Goal: Task Accomplishment & Management: Use online tool/utility

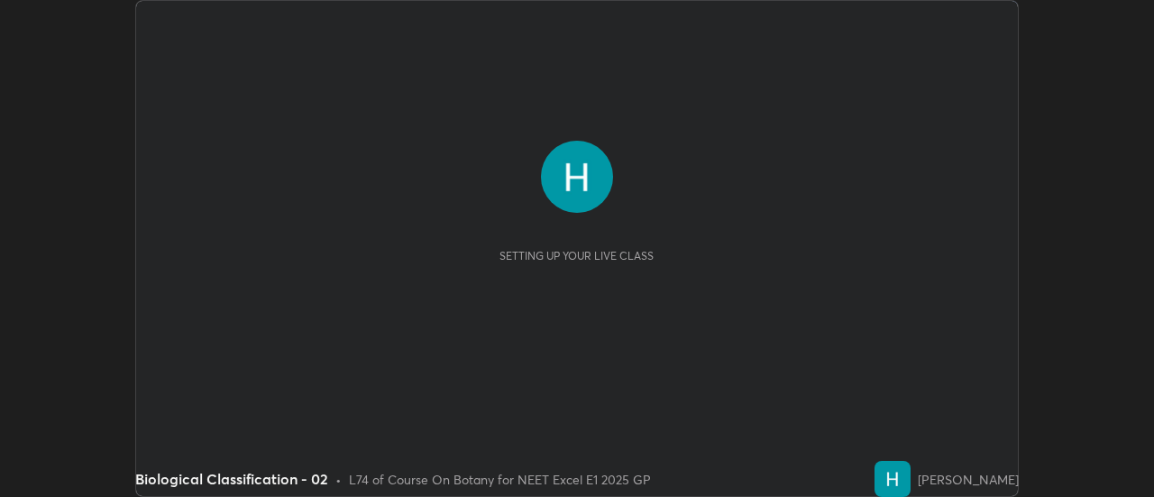
scroll to position [497, 1154]
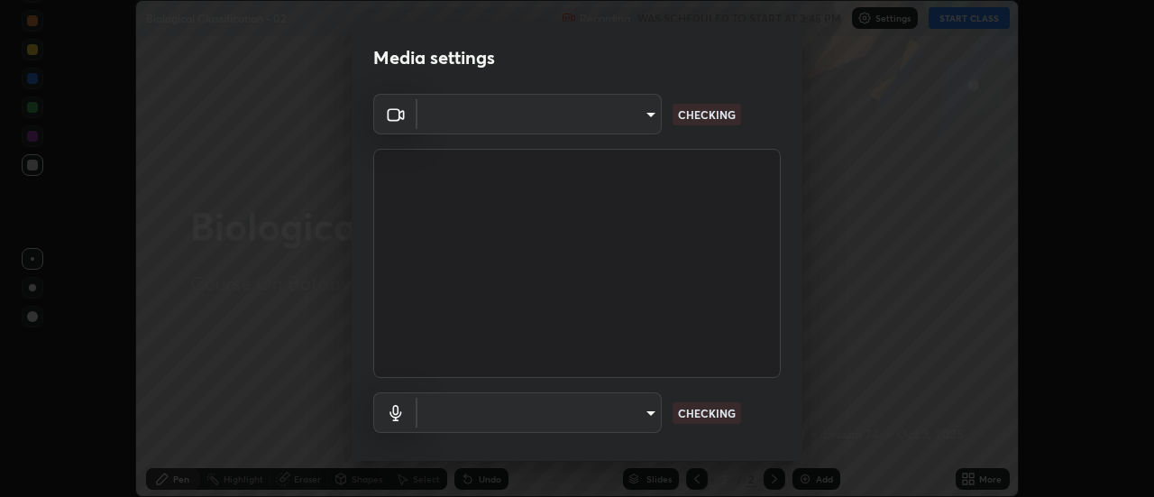
type input "1f31108d829b39389914bdc30e5c2a8b8d5d122ed1bfb40228f539b6595447af"
type input "default"
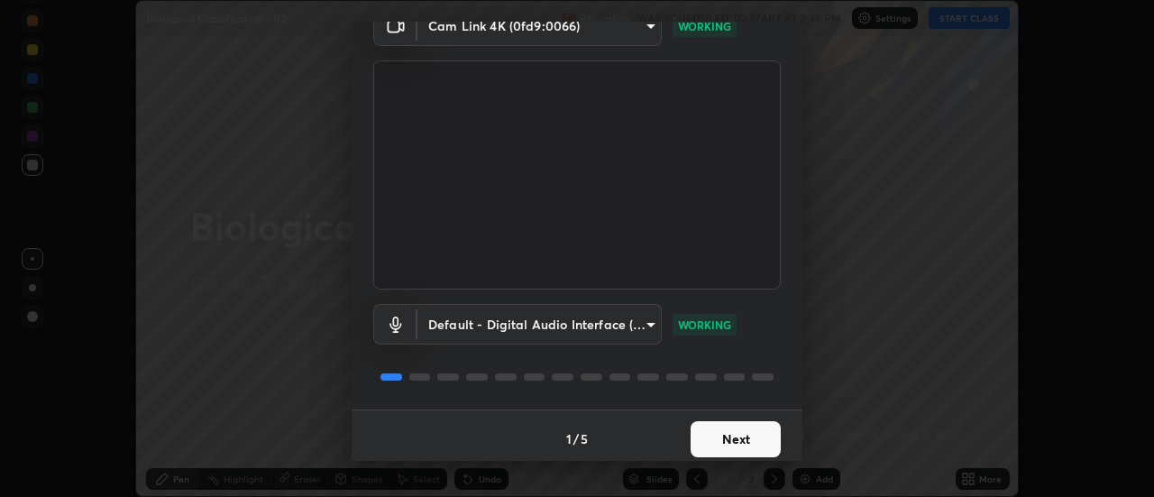
scroll to position [95, 0]
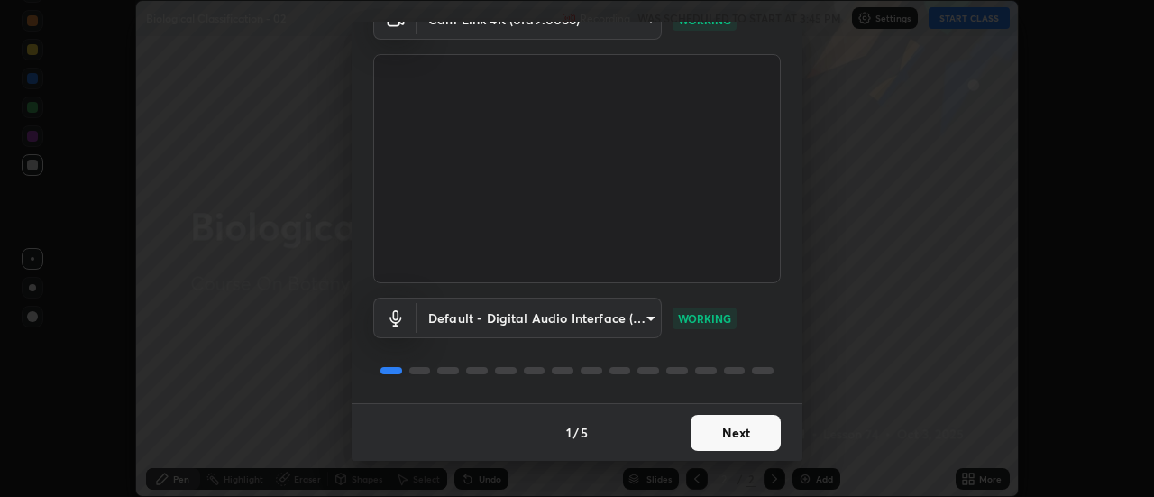
click at [740, 434] on button "Next" at bounding box center [736, 433] width 90 height 36
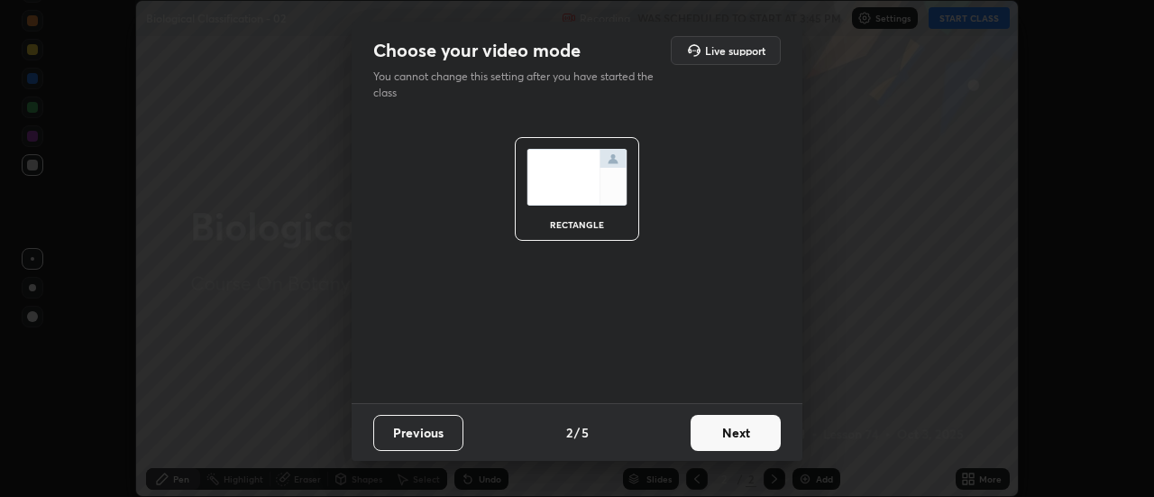
click at [738, 433] on button "Next" at bounding box center [736, 433] width 90 height 36
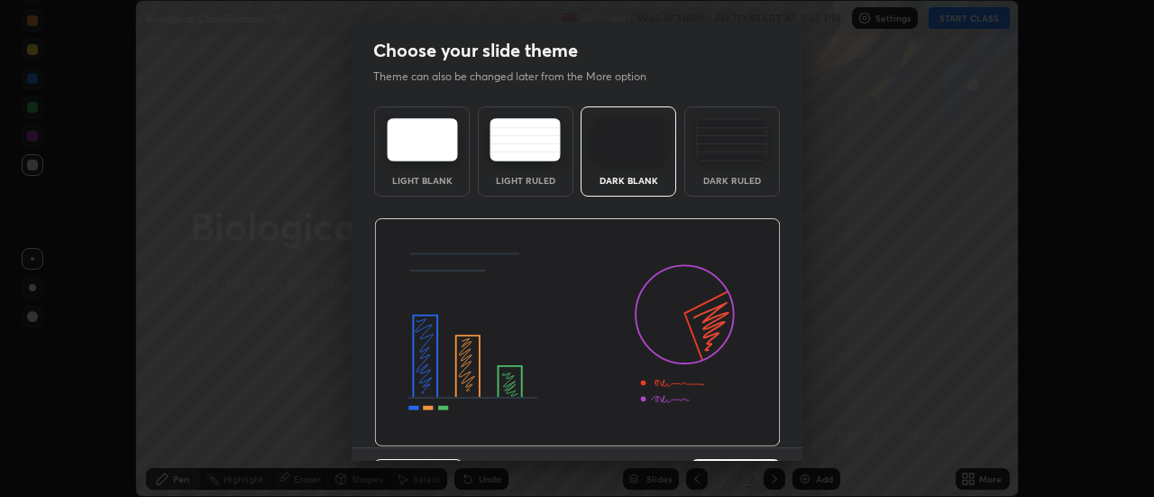
click at [740, 434] on img at bounding box center [577, 332] width 407 height 229
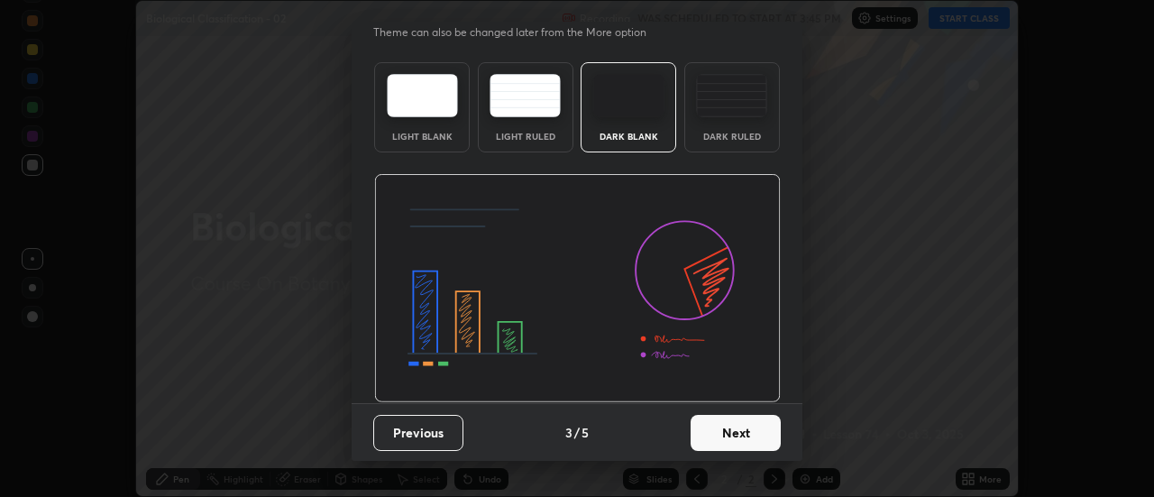
click at [738, 446] on button "Next" at bounding box center [736, 433] width 90 height 36
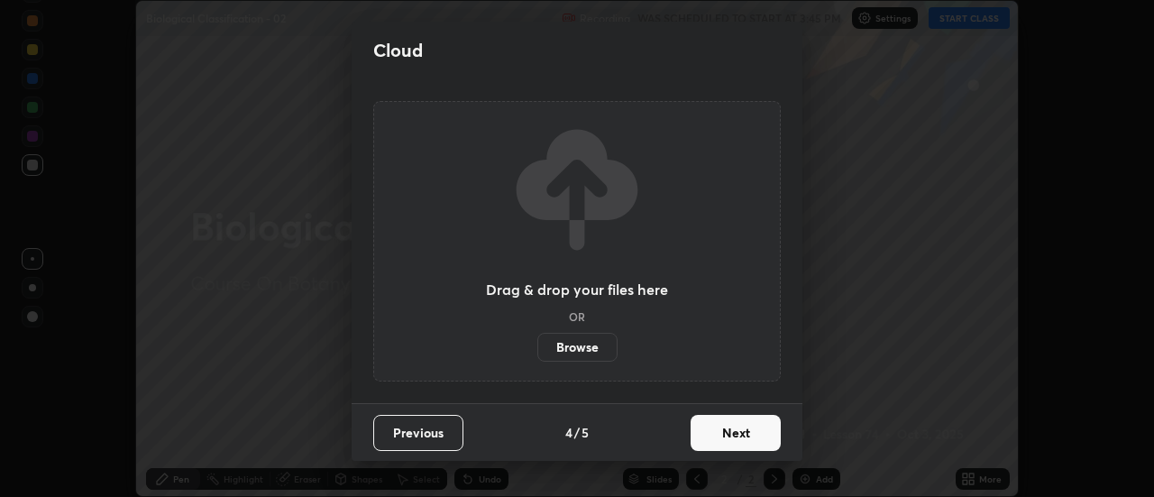
scroll to position [0, 0]
click at [740, 437] on button "Next" at bounding box center [736, 433] width 90 height 36
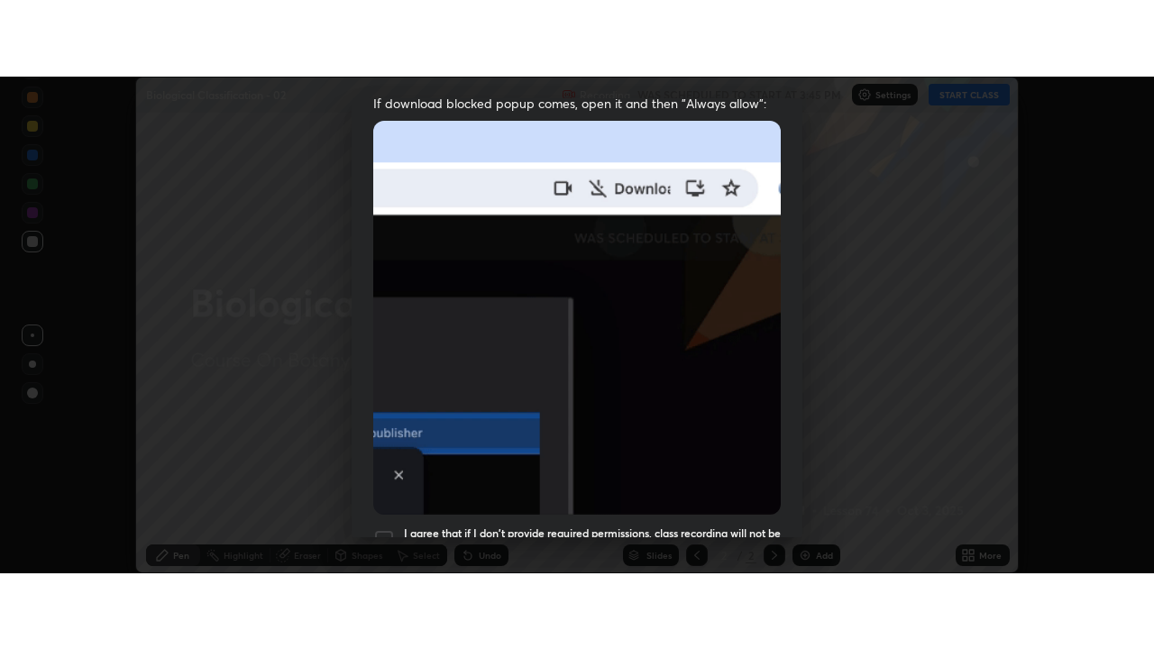
scroll to position [463, 0]
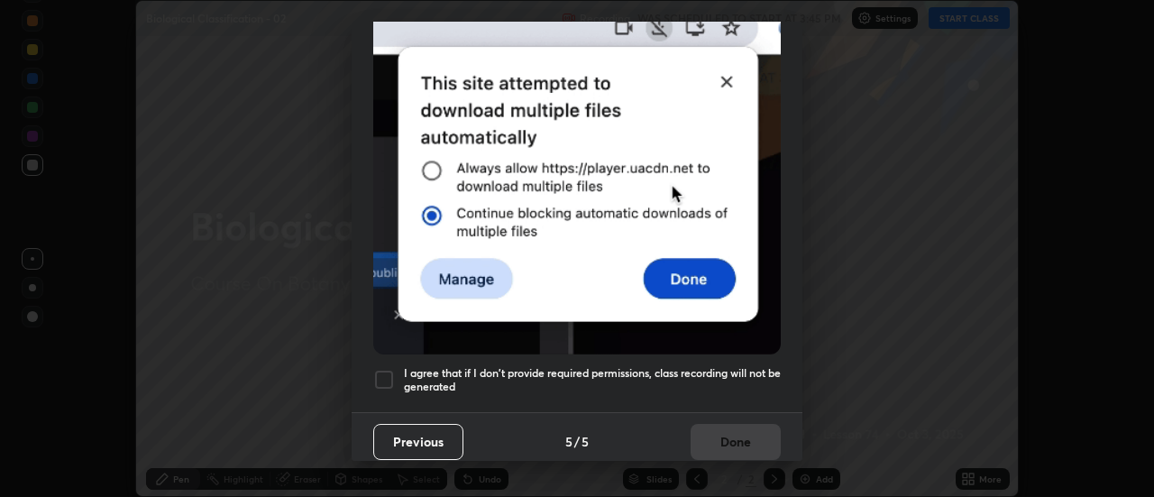
click at [385, 374] on div at bounding box center [384, 380] width 22 height 22
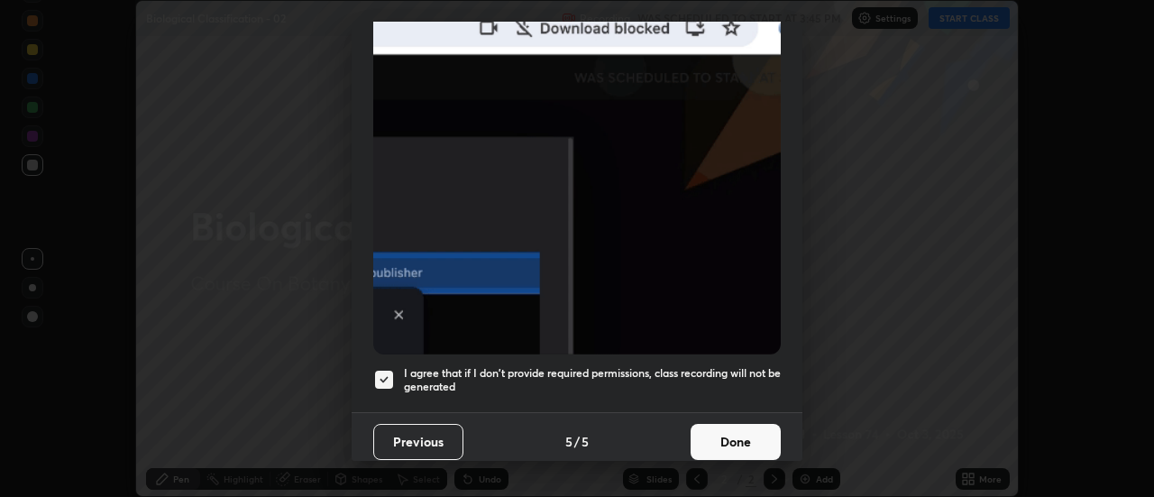
click at [719, 434] on button "Done" at bounding box center [736, 442] width 90 height 36
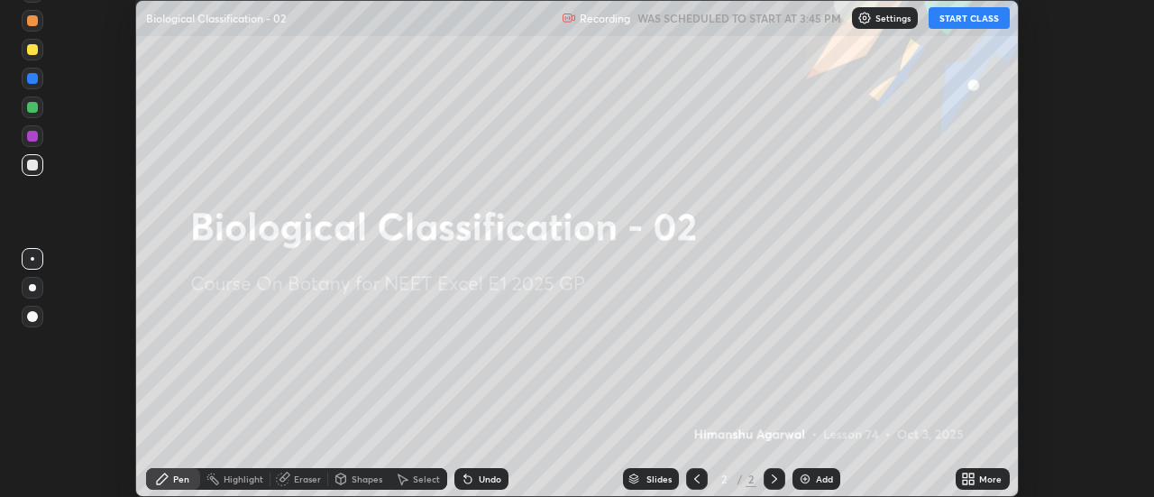
click at [963, 23] on button "START CLASS" at bounding box center [969, 18] width 81 height 22
click at [972, 475] on icon at bounding box center [972, 476] width 5 height 5
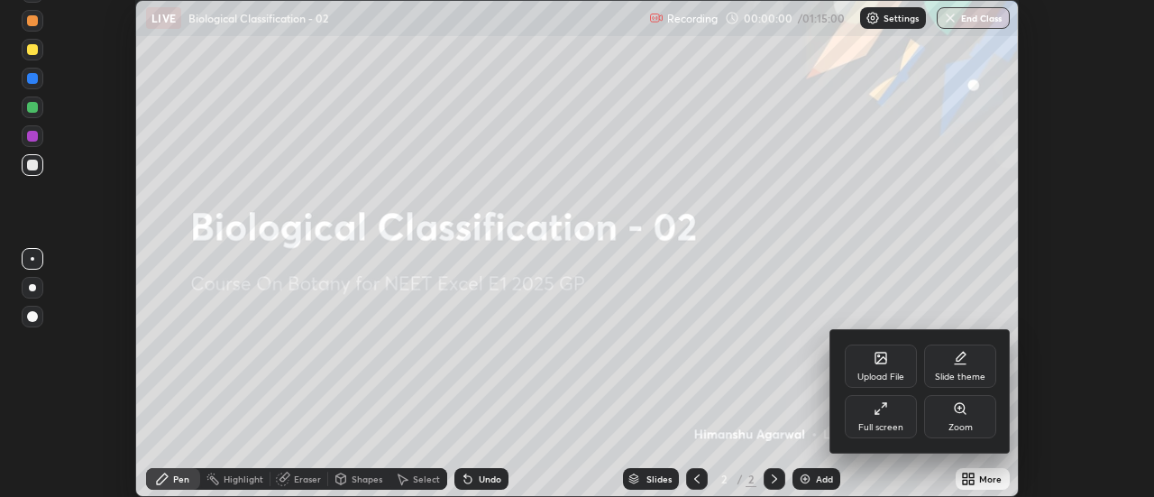
click at [888, 420] on div "Full screen" at bounding box center [881, 416] width 72 height 43
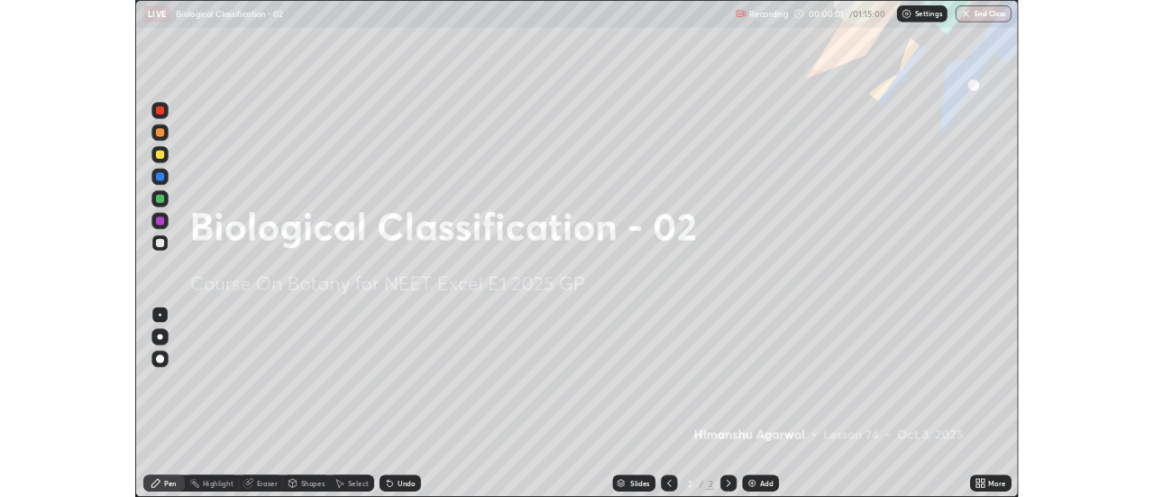
scroll to position [649, 1154]
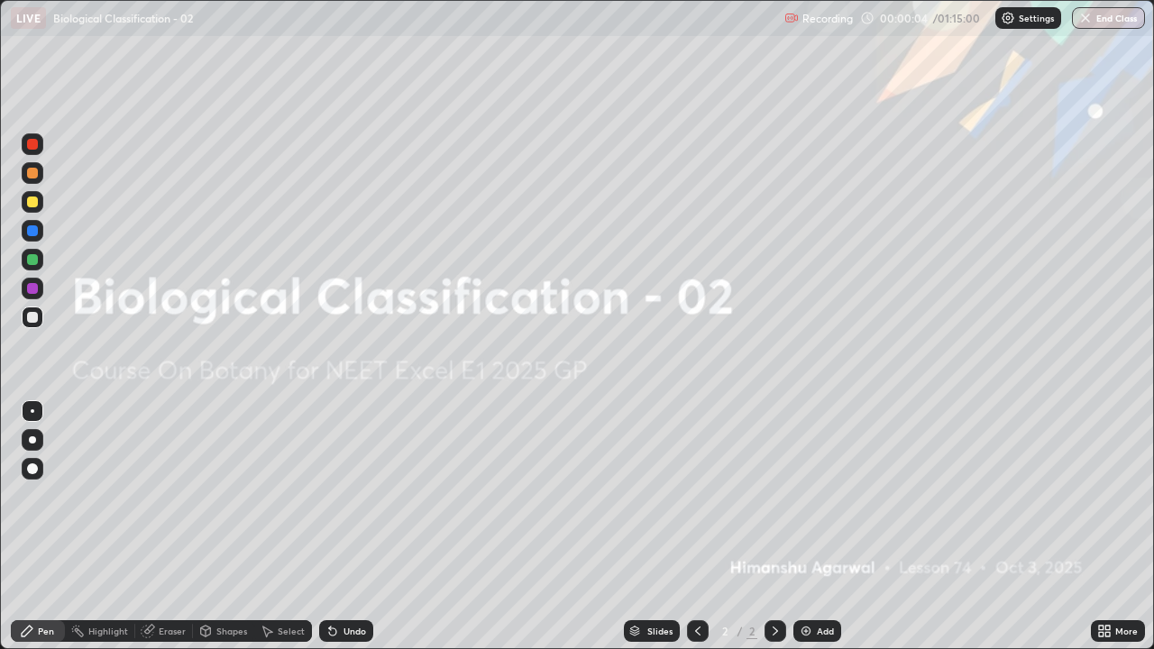
click at [807, 496] on img at bounding box center [806, 631] width 14 height 14
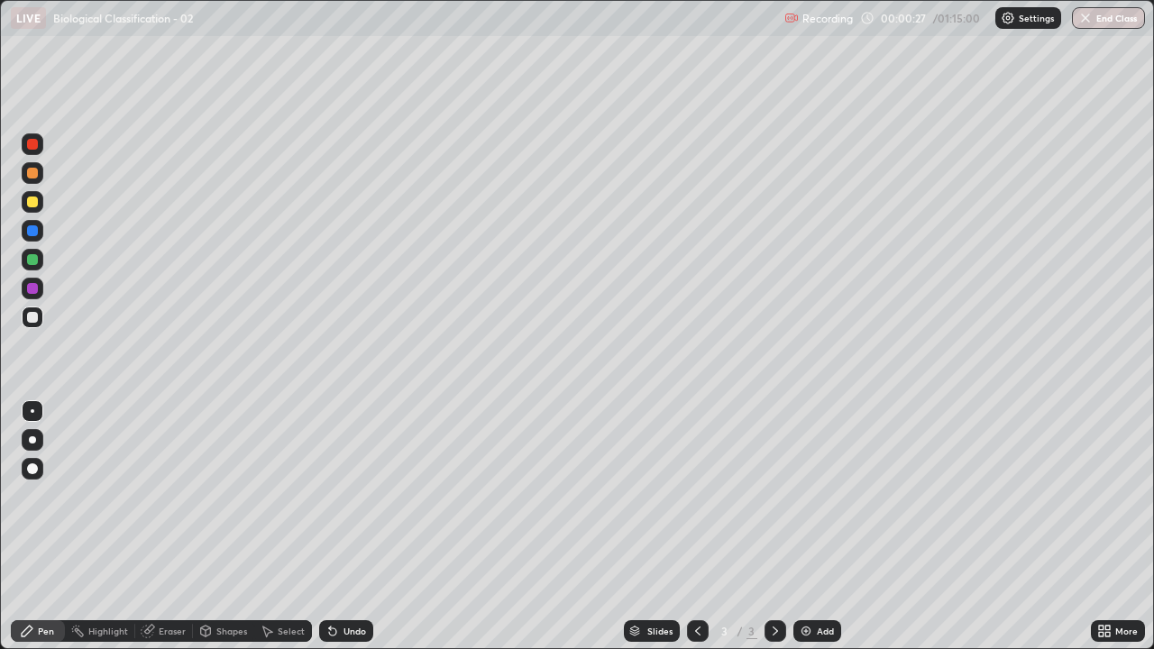
click at [33, 202] on div at bounding box center [32, 202] width 11 height 11
click at [33, 317] on div at bounding box center [32, 317] width 11 height 11
click at [33, 202] on div at bounding box center [32, 202] width 11 height 11
click at [36, 176] on div at bounding box center [32, 173] width 11 height 11
click at [216, 496] on div "Shapes" at bounding box center [231, 631] width 31 height 9
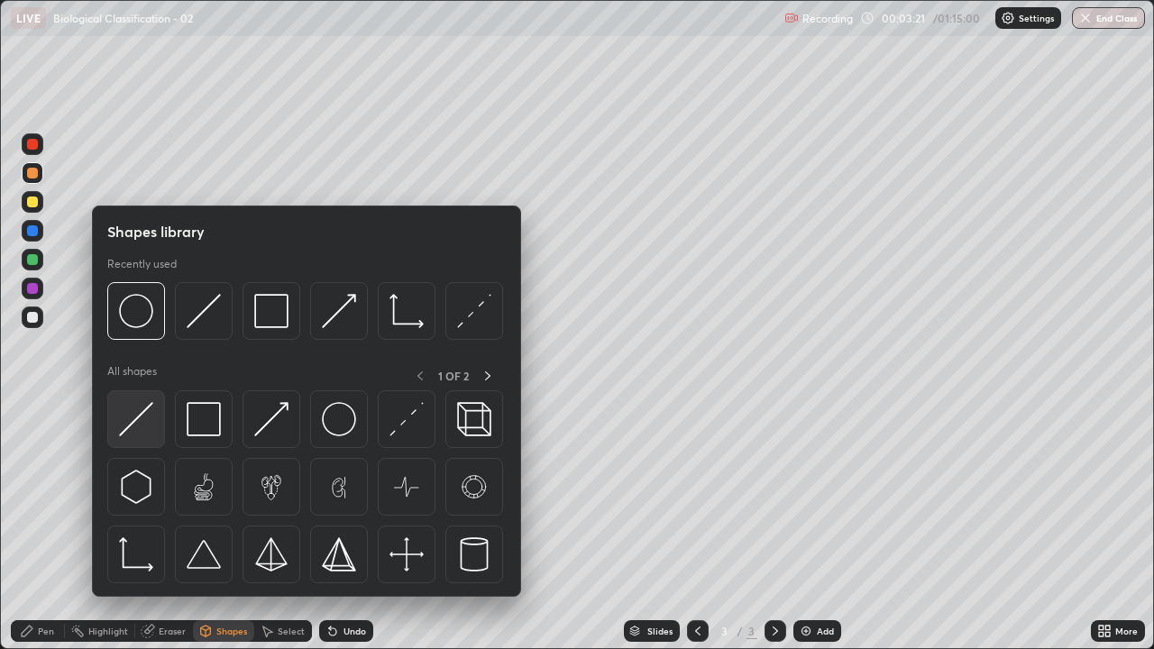
click at [139, 416] on img at bounding box center [136, 419] width 34 height 34
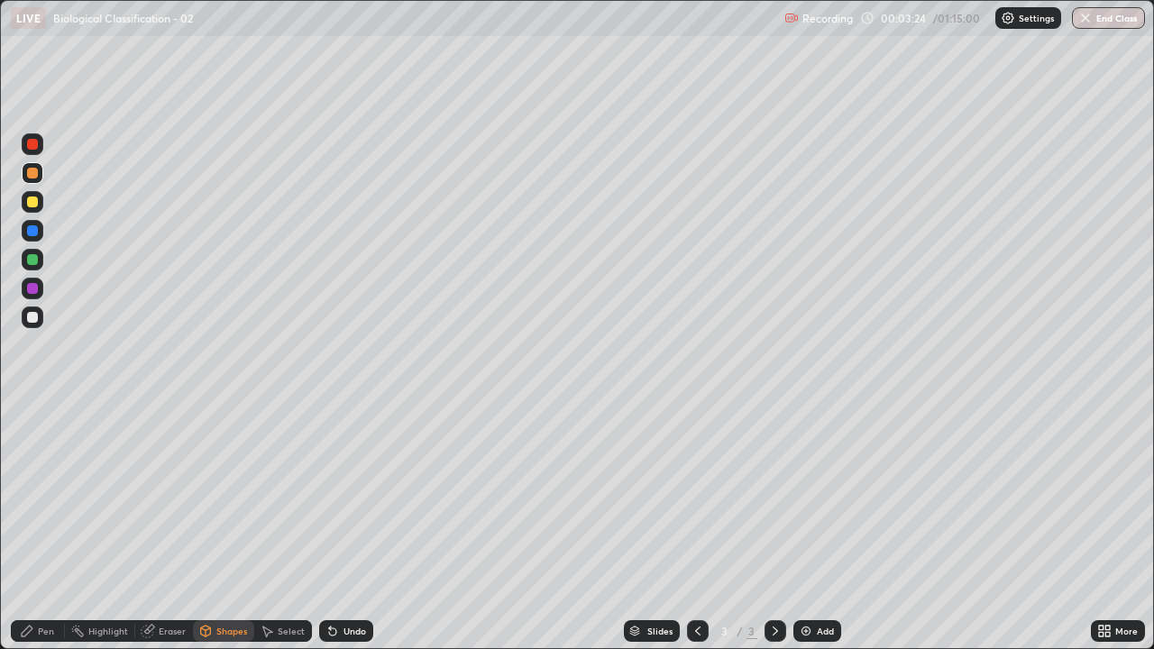
click at [41, 496] on div "Pen" at bounding box center [38, 632] width 54 height 22
click at [225, 496] on div "Shapes" at bounding box center [231, 631] width 31 height 9
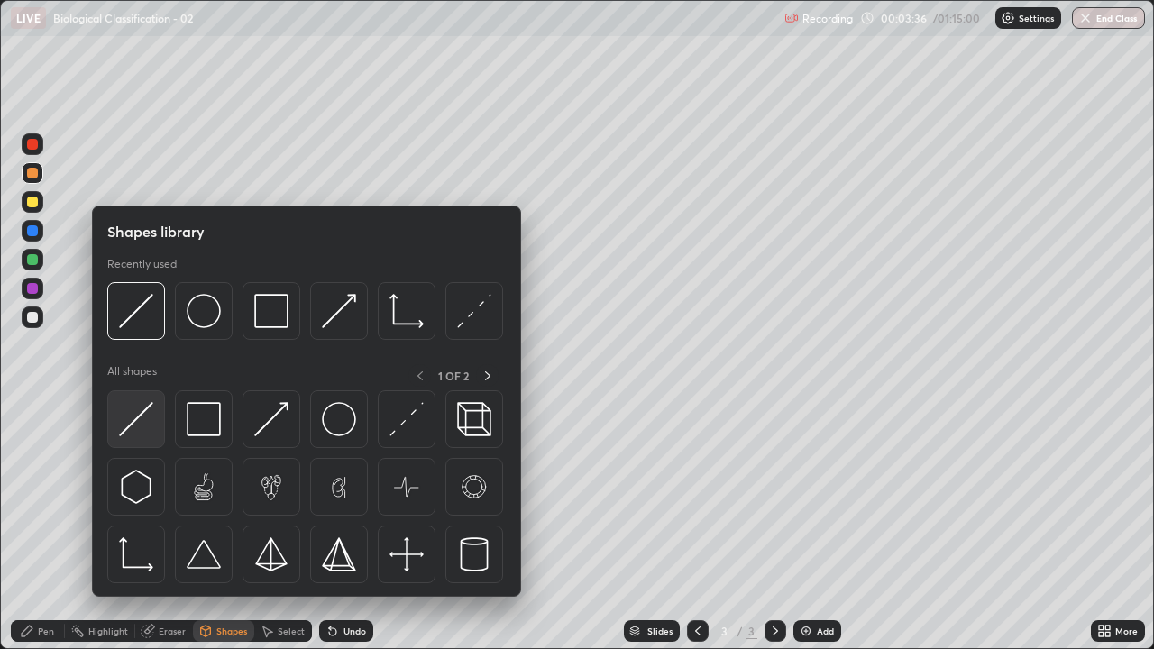
click at [143, 424] on img at bounding box center [136, 419] width 34 height 34
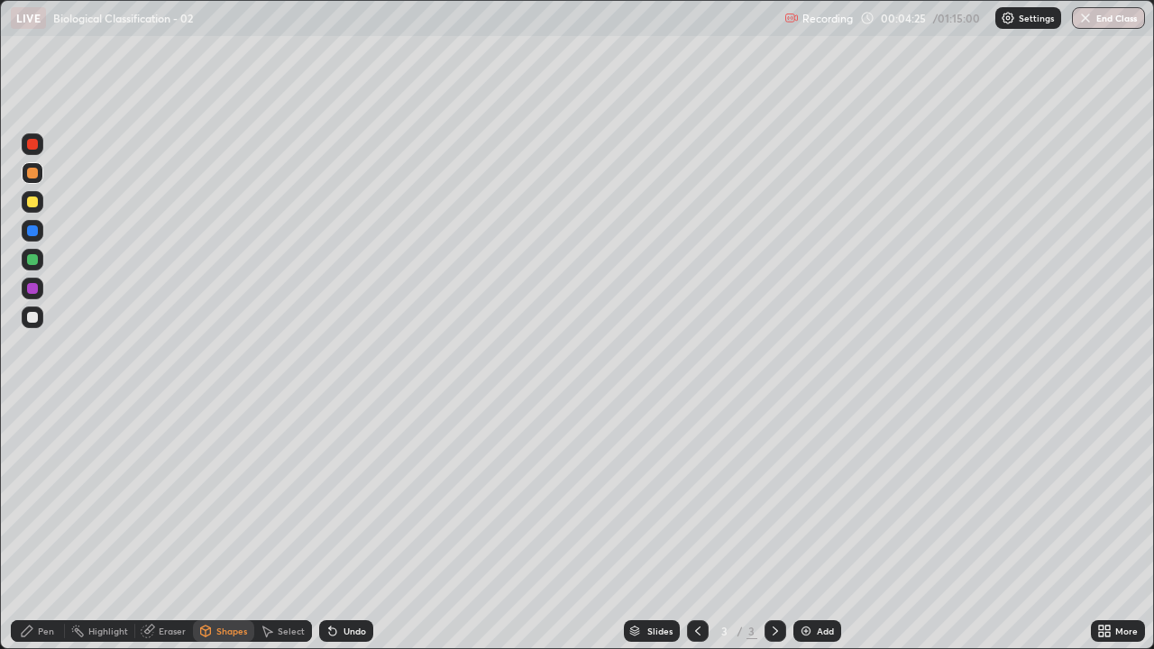
click at [228, 496] on div "Shapes" at bounding box center [231, 631] width 31 height 9
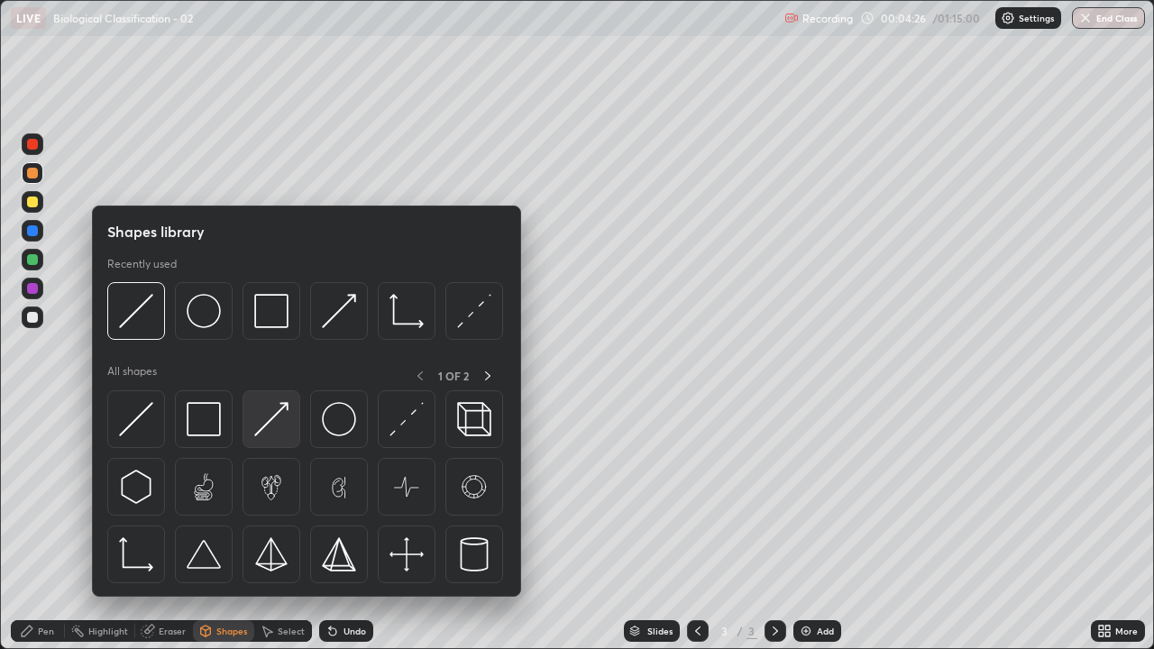
click at [267, 417] on img at bounding box center [271, 419] width 34 height 34
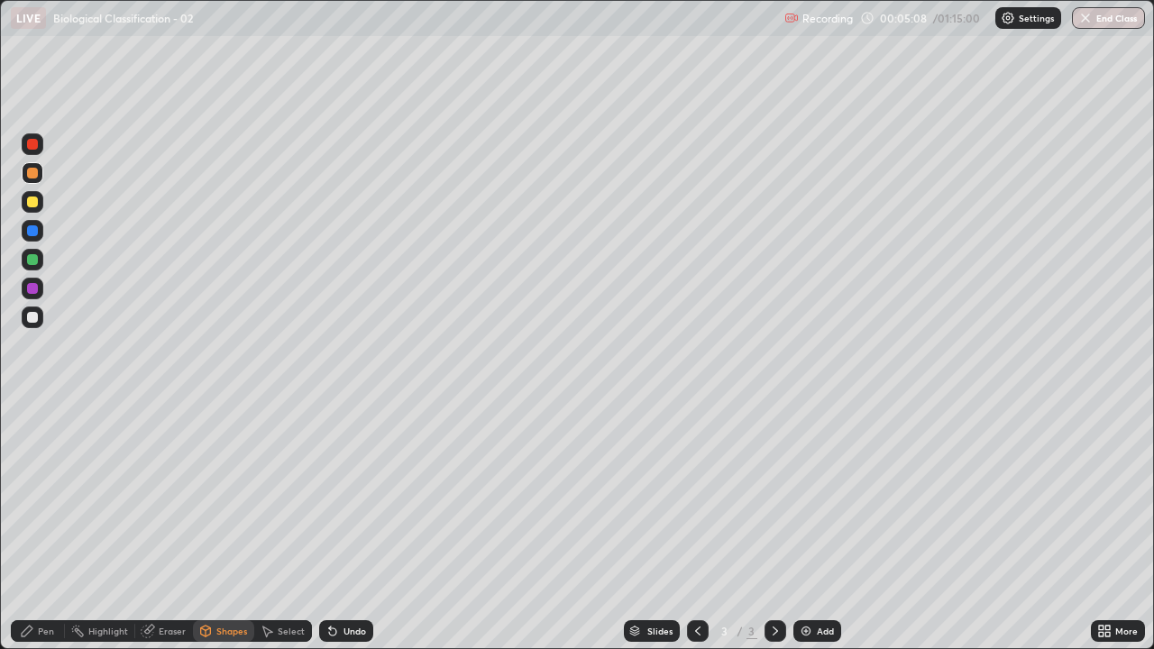
click at [32, 204] on div at bounding box center [32, 202] width 11 height 11
click at [46, 496] on div "Pen" at bounding box center [46, 631] width 16 height 9
click at [30, 321] on div at bounding box center [32, 317] width 11 height 11
click at [340, 496] on div "Undo" at bounding box center [346, 632] width 54 height 22
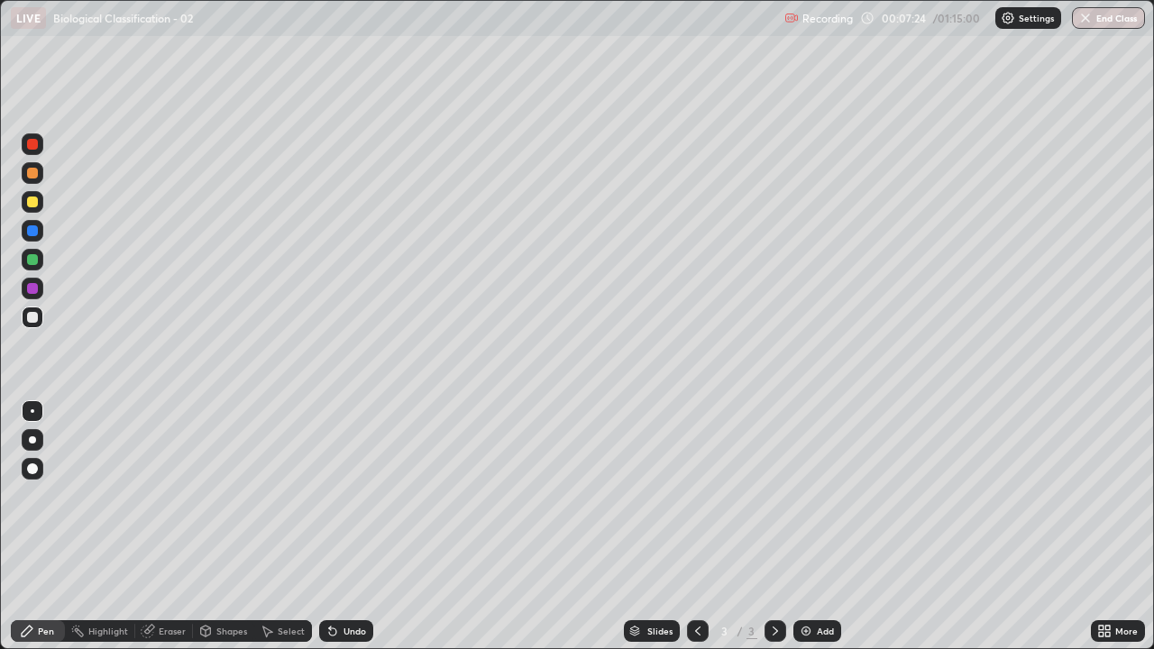
click at [336, 496] on icon at bounding box center [333, 631] width 14 height 14
click at [344, 496] on div "Undo" at bounding box center [355, 631] width 23 height 9
click at [338, 496] on div "Undo" at bounding box center [346, 632] width 54 height 22
click at [32, 261] on div at bounding box center [32, 259] width 11 height 11
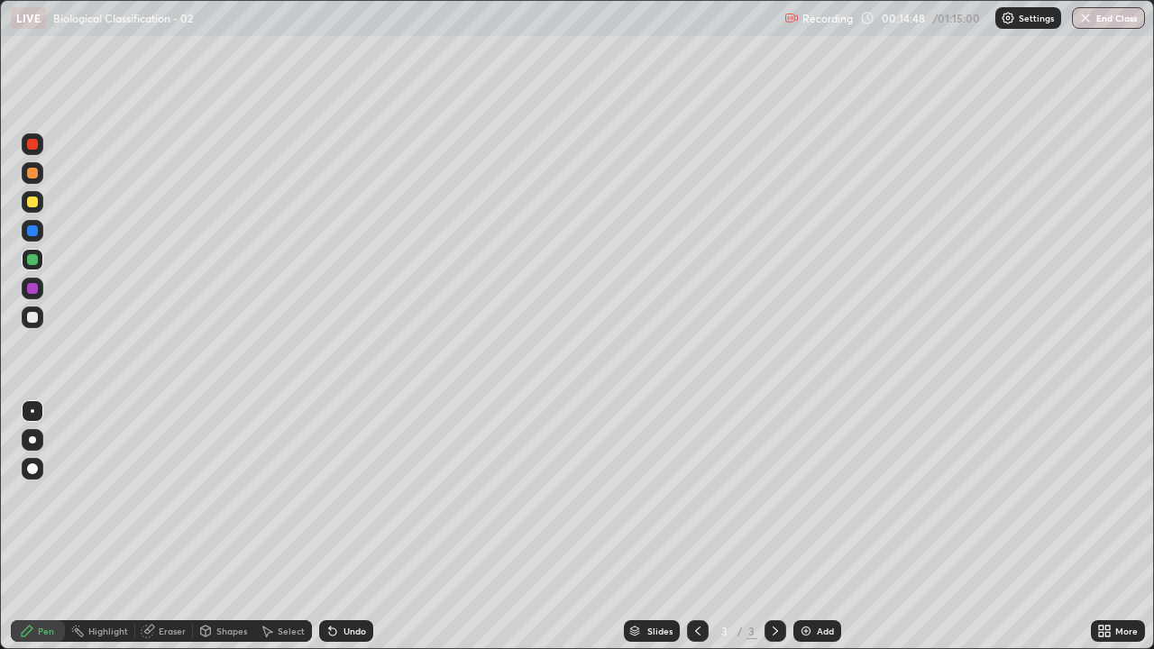
click at [774, 496] on icon at bounding box center [775, 631] width 14 height 14
click at [805, 496] on img at bounding box center [806, 631] width 14 height 14
click at [33, 317] on div at bounding box center [32, 317] width 11 height 11
click at [34, 206] on div at bounding box center [32, 202] width 11 height 11
click at [33, 260] on div at bounding box center [32, 259] width 11 height 11
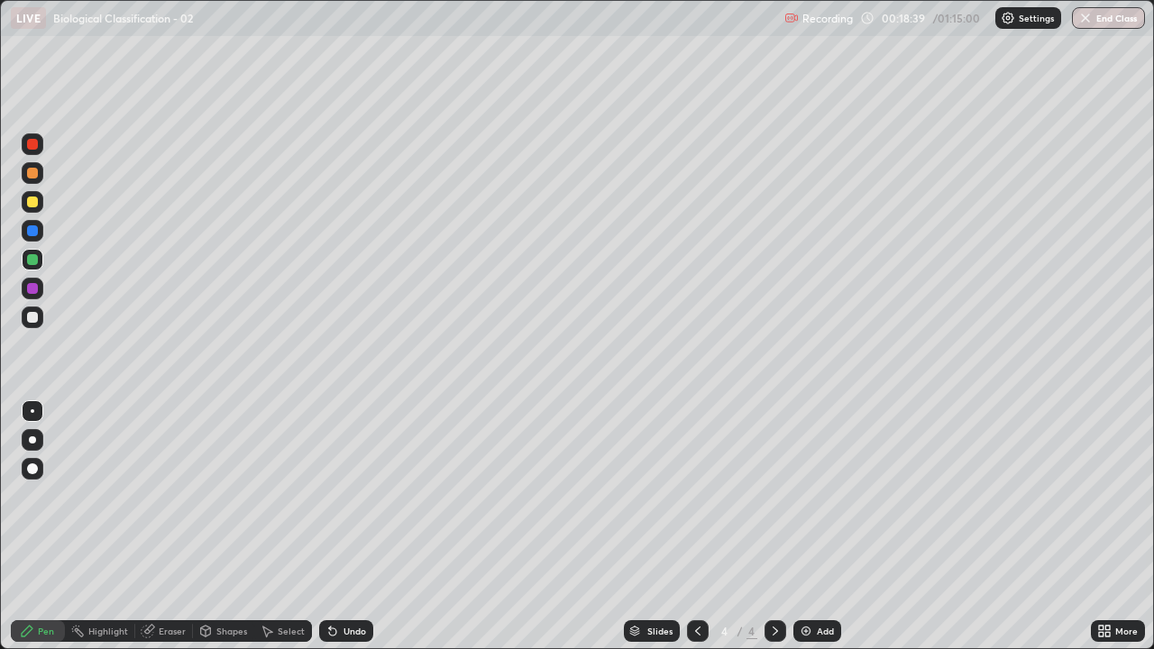
click at [33, 319] on div at bounding box center [32, 317] width 11 height 11
click at [29, 205] on div at bounding box center [32, 202] width 11 height 11
click at [34, 172] on div at bounding box center [32, 173] width 11 height 11
click at [24, 178] on div at bounding box center [33, 173] width 22 height 22
click at [1112, 496] on div "More" at bounding box center [1118, 632] width 54 height 22
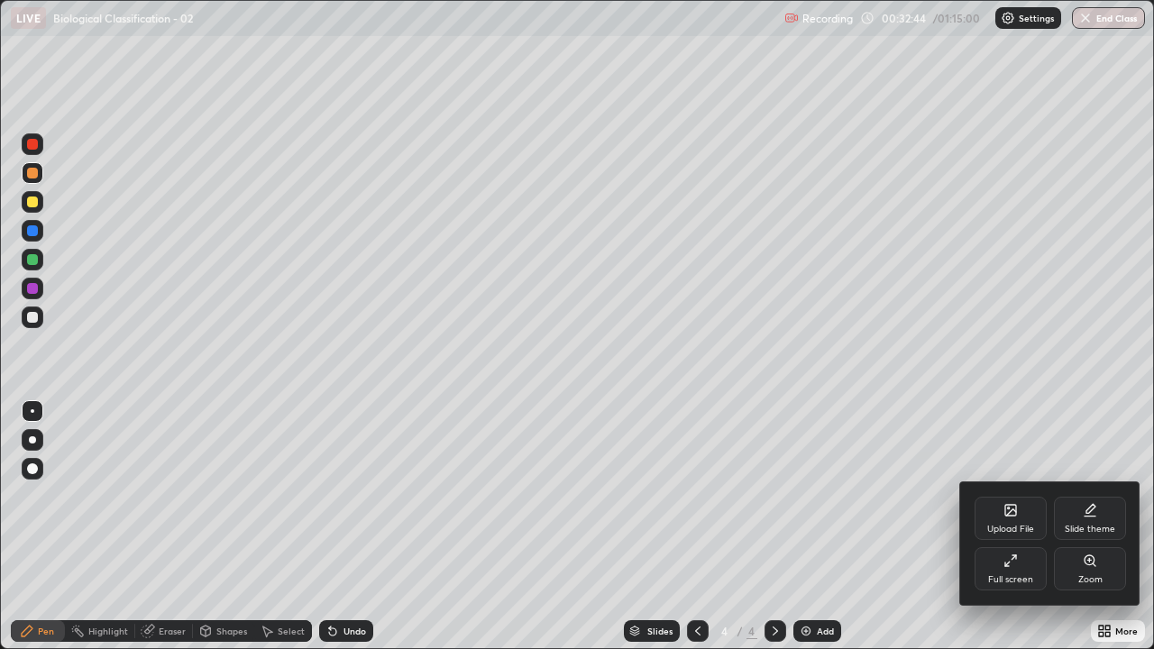
click at [1014, 496] on div "Full screen" at bounding box center [1011, 568] width 72 height 43
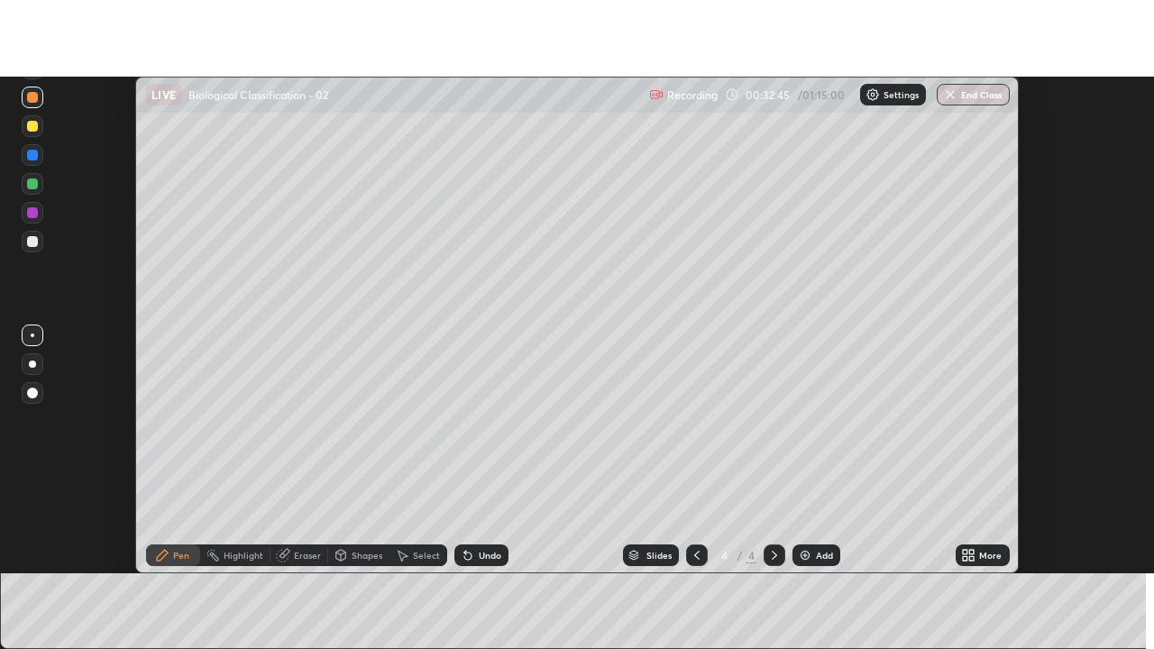
scroll to position [89696, 89039]
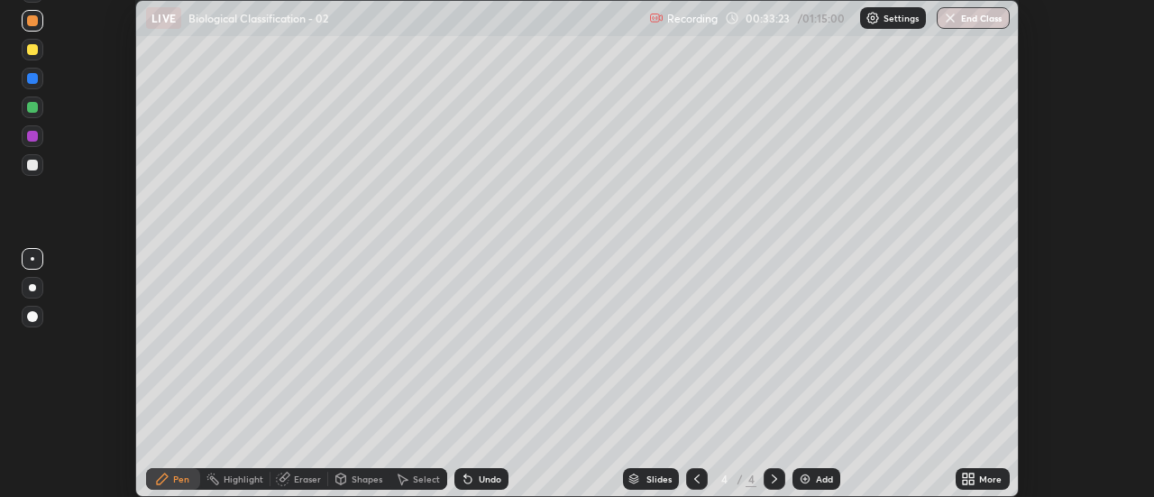
click at [971, 480] on icon at bounding box center [972, 482] width 5 height 5
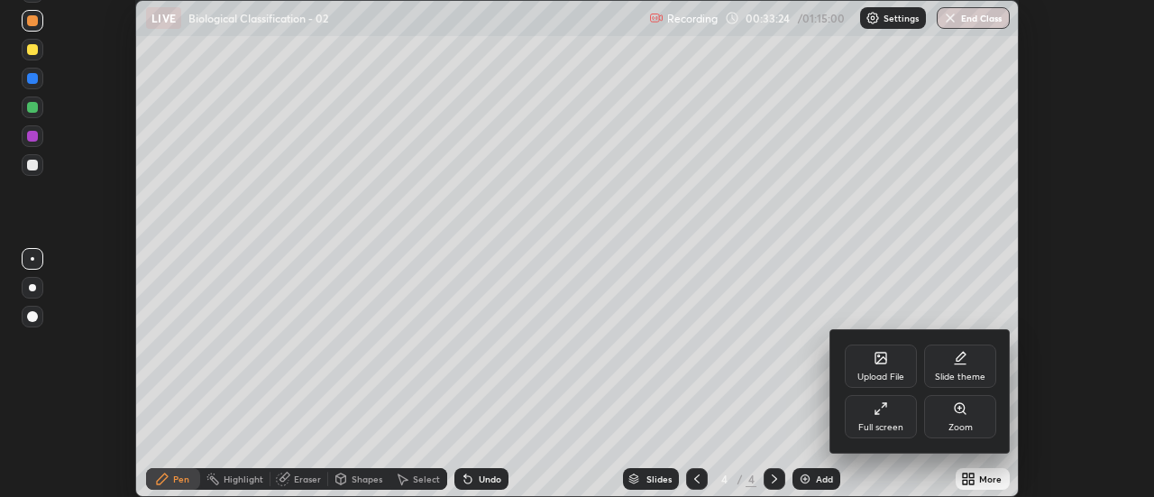
click at [883, 417] on div "Full screen" at bounding box center [881, 416] width 72 height 43
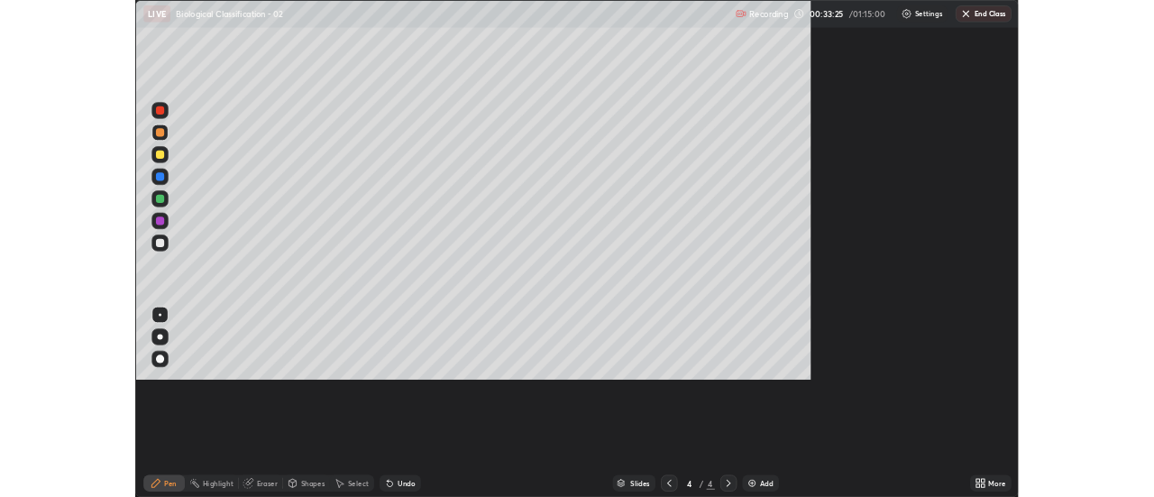
scroll to position [649, 1154]
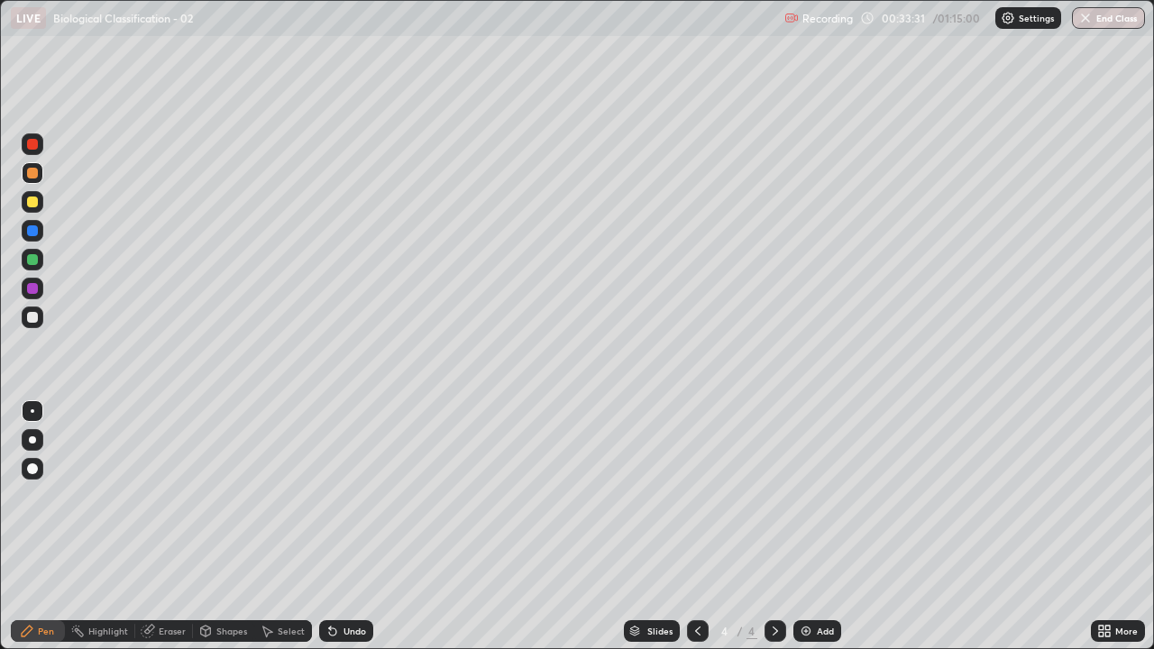
click at [1101, 496] on icon at bounding box center [1101, 628] width 5 height 5
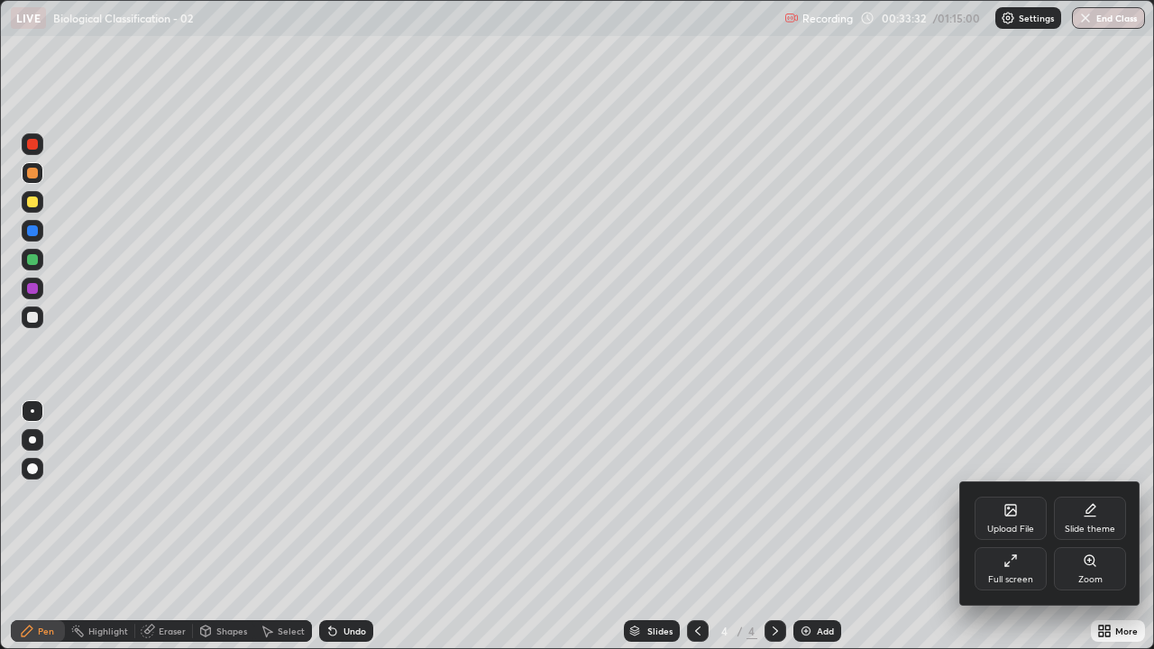
click at [1006, 496] on div "Full screen" at bounding box center [1011, 568] width 72 height 43
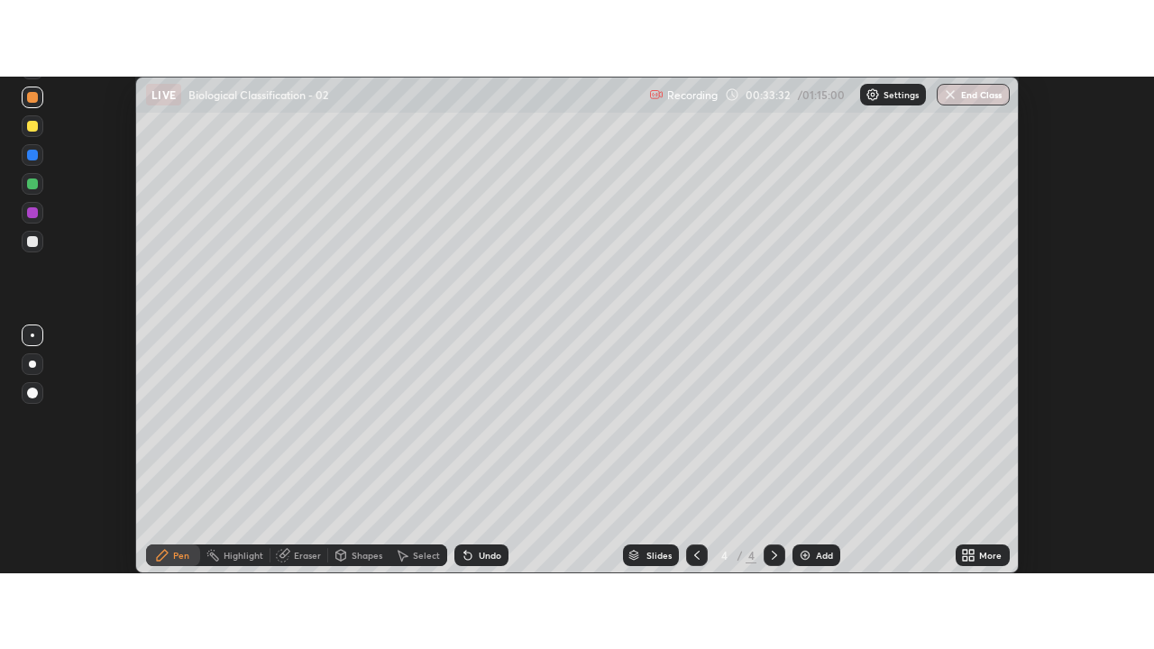
scroll to position [89696, 89039]
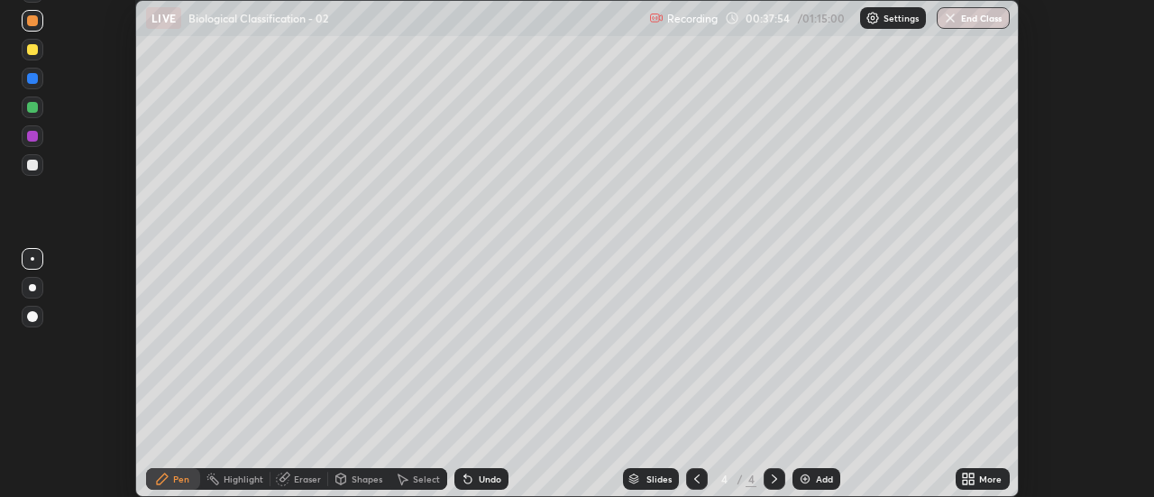
click at [795, 480] on div "Add" at bounding box center [817, 479] width 48 height 22
click at [969, 484] on icon at bounding box center [968, 479] width 14 height 14
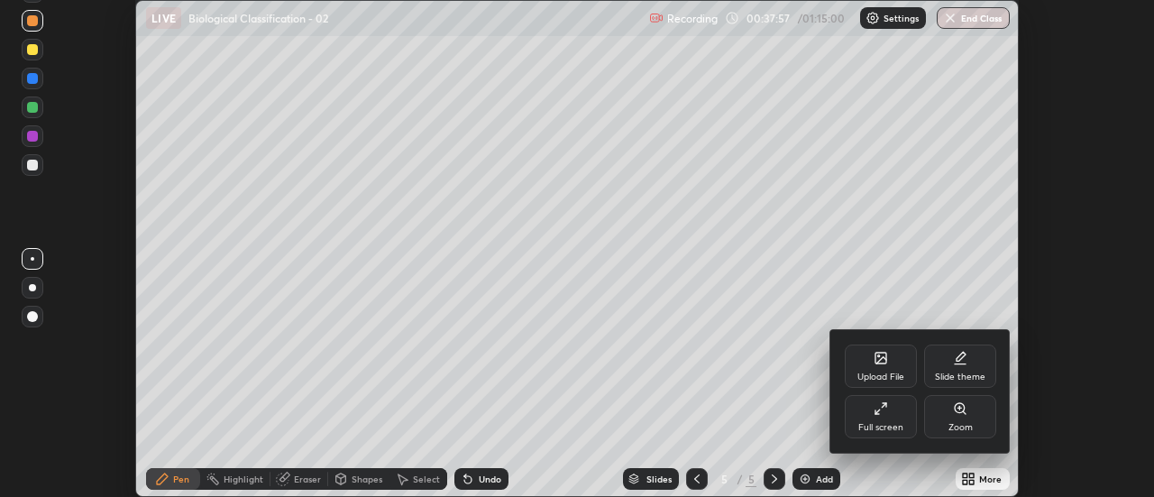
click at [882, 418] on div "Full screen" at bounding box center [881, 416] width 72 height 43
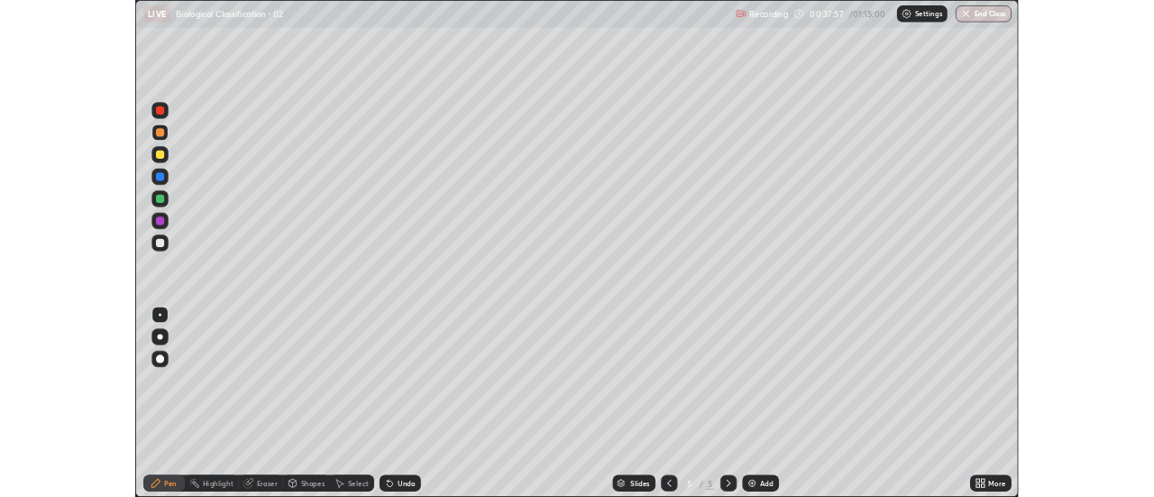
scroll to position [649, 1154]
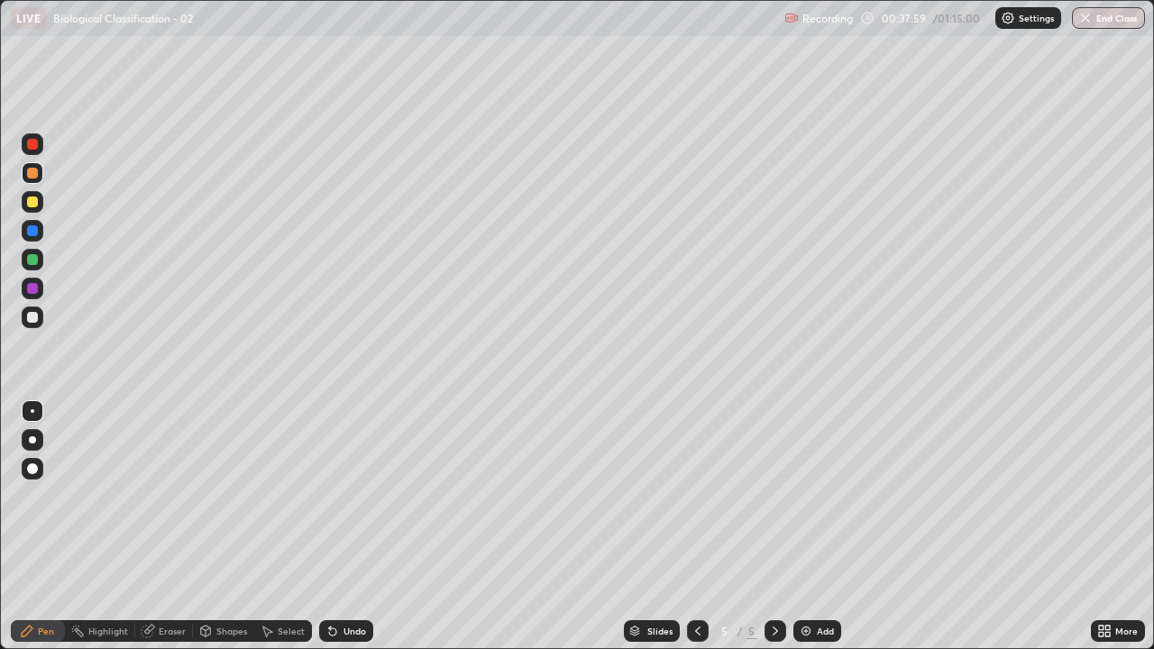
click at [40, 323] on div at bounding box center [33, 318] width 22 height 22
click at [40, 202] on div at bounding box center [33, 202] width 22 height 22
click at [37, 258] on div at bounding box center [32, 259] width 11 height 11
click at [34, 324] on div at bounding box center [33, 318] width 22 height 22
click at [40, 265] on div at bounding box center [33, 260] width 22 height 22
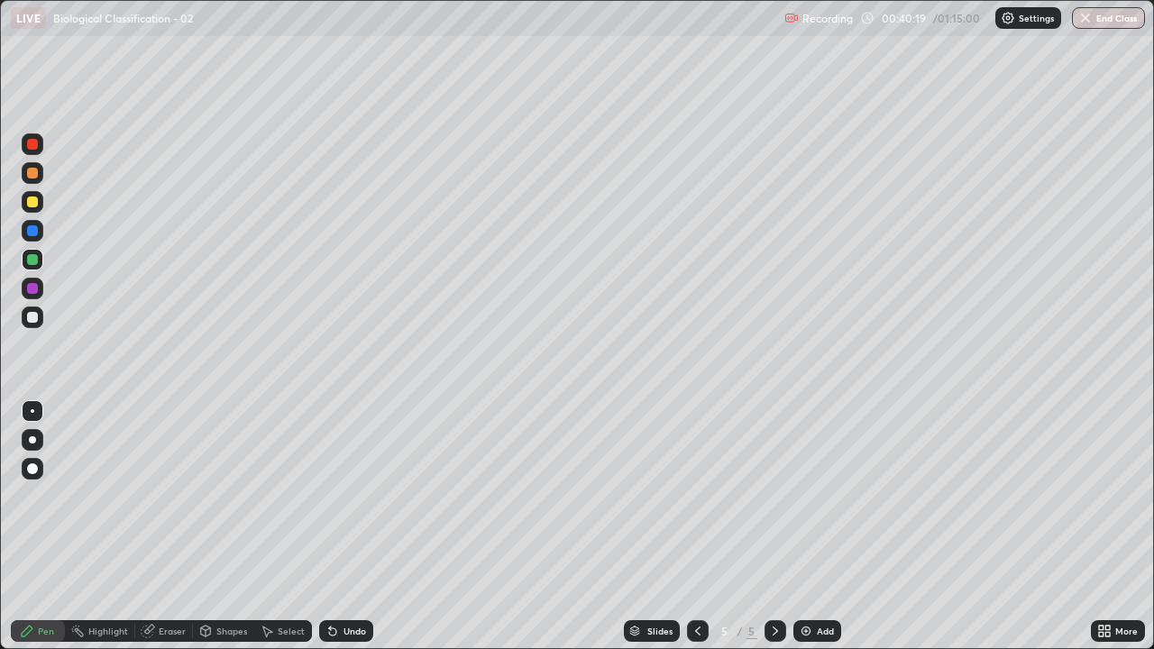
click at [41, 200] on div at bounding box center [33, 202] width 22 height 22
click at [36, 324] on div at bounding box center [33, 318] width 22 height 22
click at [32, 174] on div at bounding box center [32, 173] width 11 height 11
click at [32, 261] on div at bounding box center [32, 259] width 11 height 11
click at [35, 321] on div at bounding box center [32, 317] width 11 height 11
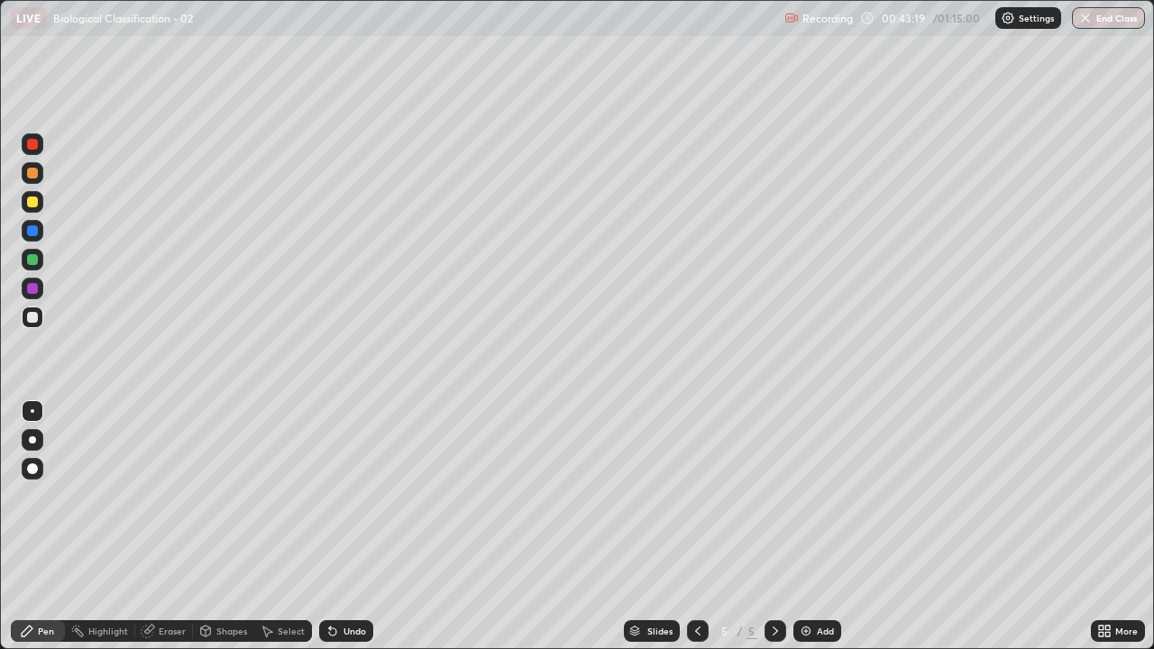
click at [36, 175] on div at bounding box center [32, 173] width 11 height 11
click at [41, 258] on div at bounding box center [33, 260] width 22 height 22
click at [33, 320] on div at bounding box center [32, 317] width 11 height 11
click at [34, 257] on div at bounding box center [32, 259] width 11 height 11
click at [34, 231] on div at bounding box center [32, 230] width 11 height 11
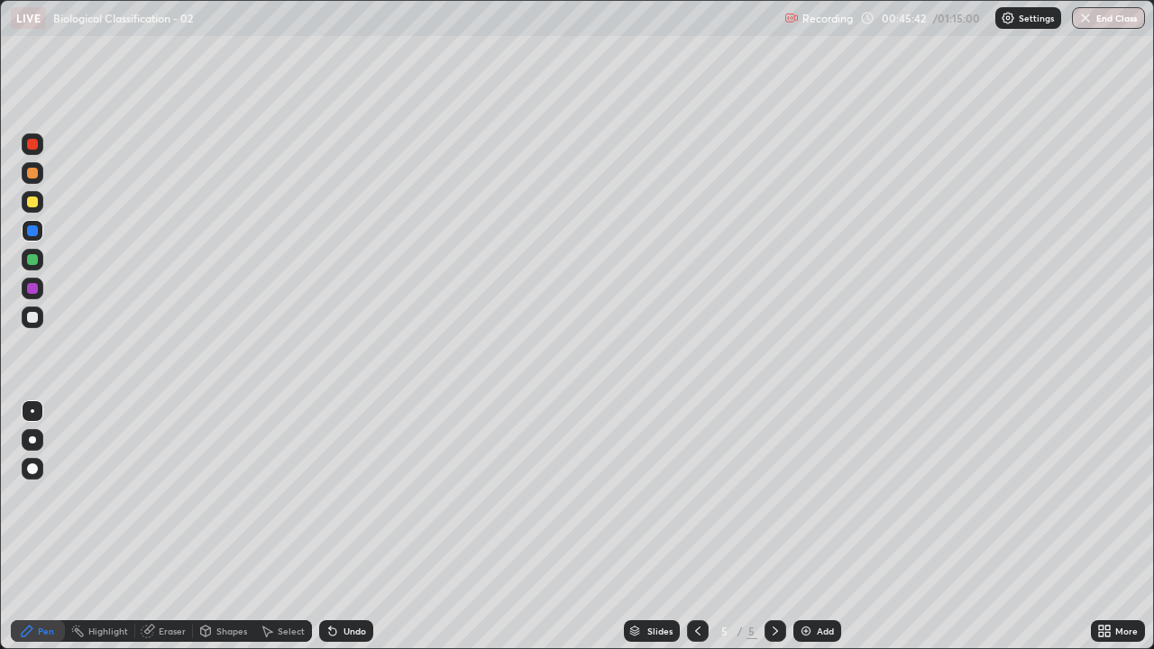
click at [35, 324] on div at bounding box center [33, 318] width 22 height 22
click at [33, 203] on div at bounding box center [32, 202] width 11 height 11
click at [804, 496] on img at bounding box center [806, 631] width 14 height 14
click at [36, 326] on div at bounding box center [33, 318] width 22 height 22
click at [34, 475] on div at bounding box center [33, 469] width 22 height 22
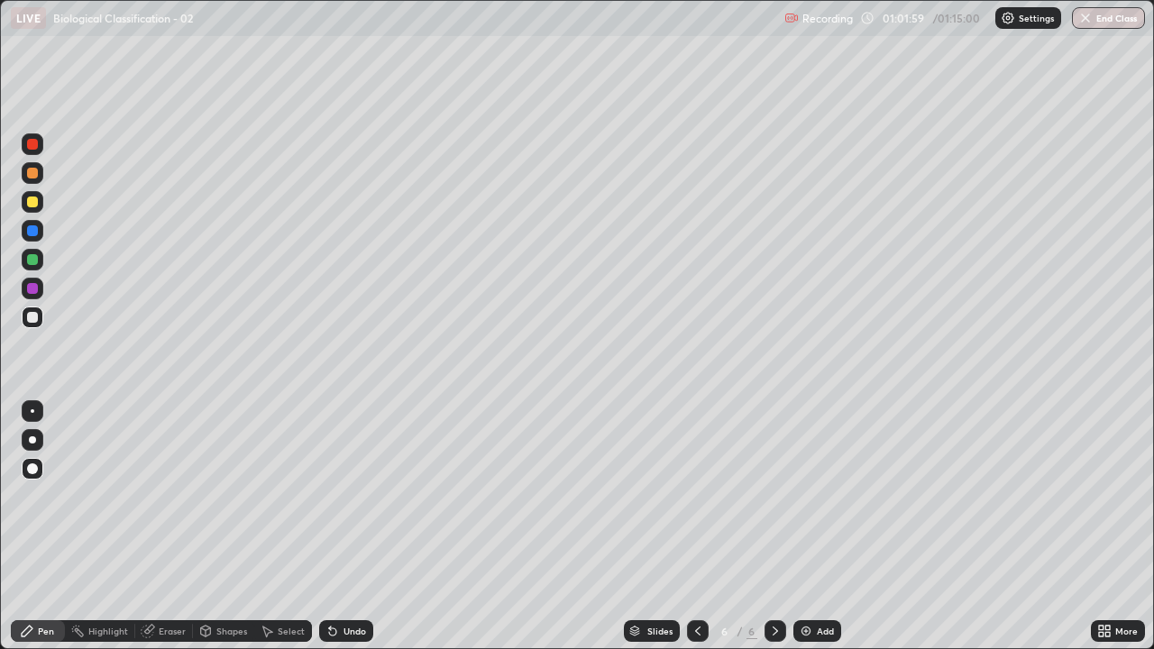
click at [169, 496] on div "Eraser" at bounding box center [172, 631] width 27 height 9
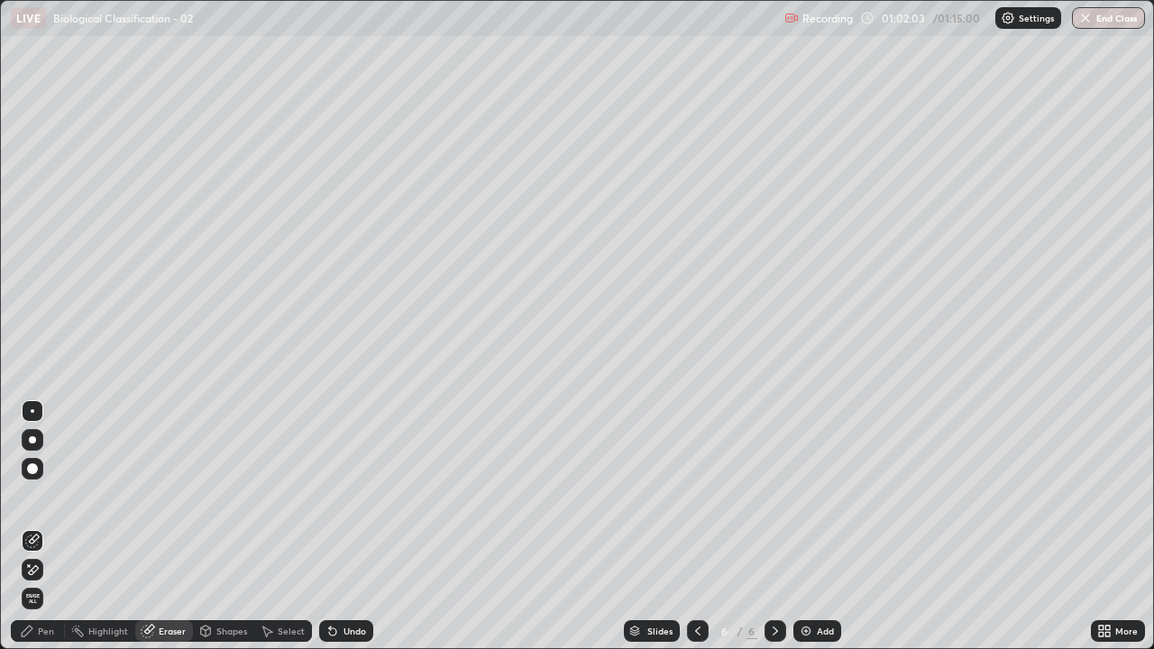
click at [40, 496] on div "Pen" at bounding box center [46, 631] width 16 height 9
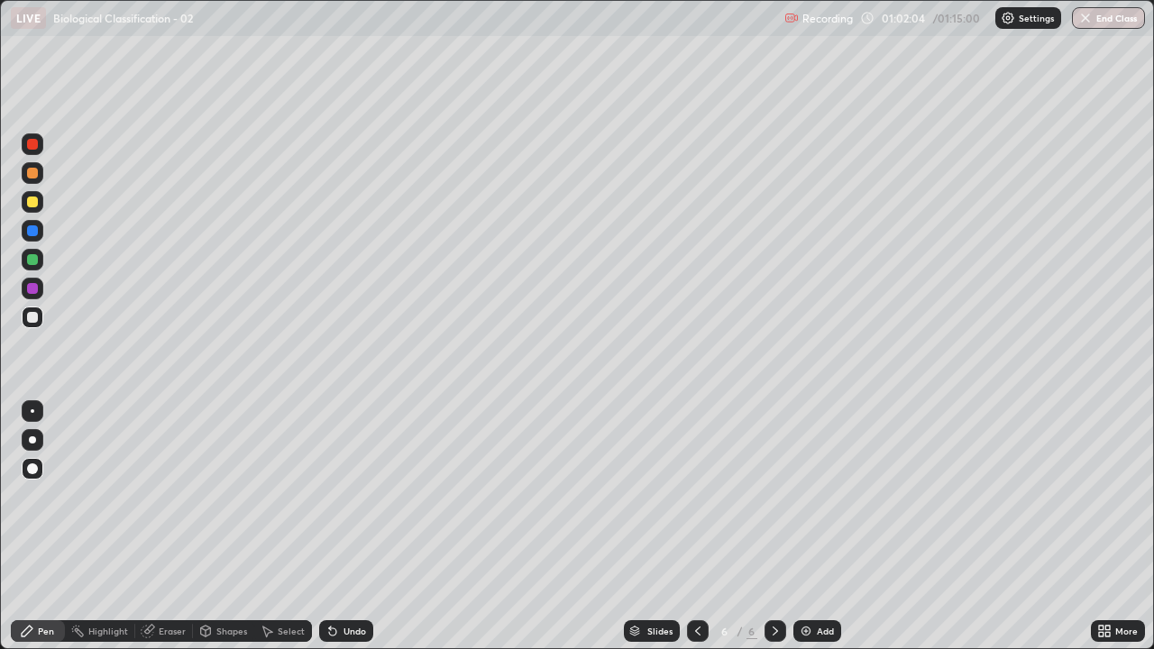
click at [31, 417] on div at bounding box center [33, 411] width 22 height 22
click at [35, 203] on div at bounding box center [32, 202] width 11 height 11
click at [694, 496] on icon at bounding box center [698, 631] width 14 height 14
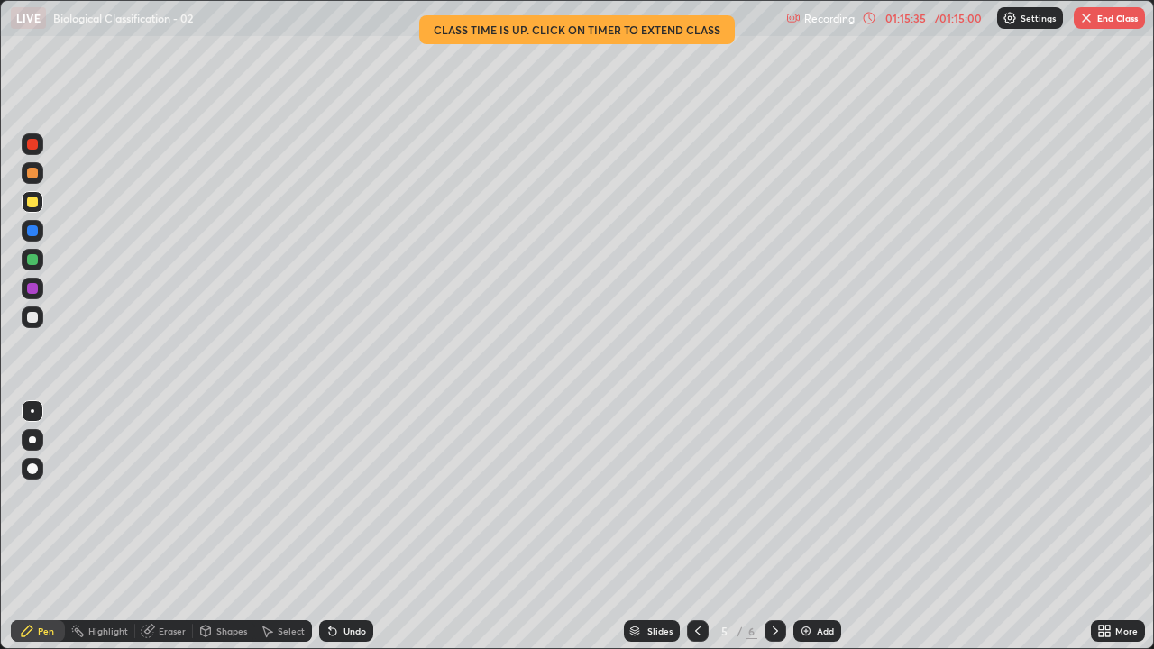
click at [1108, 23] on button "End Class" at bounding box center [1109, 18] width 71 height 22
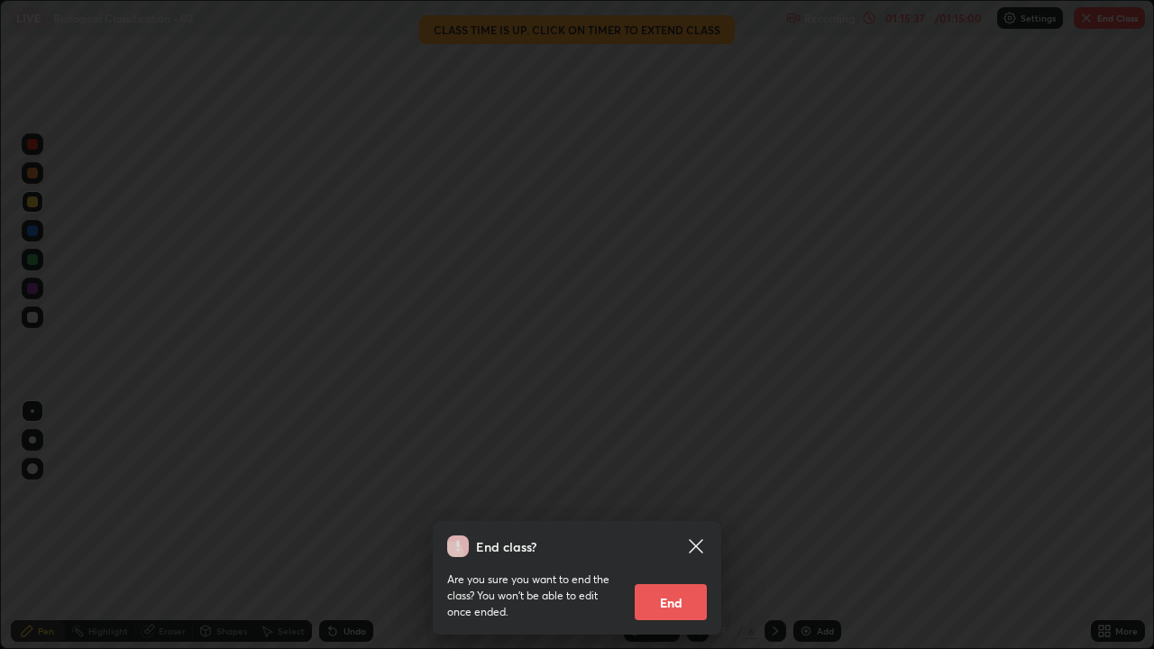
click at [680, 496] on button "End" at bounding box center [671, 602] width 72 height 36
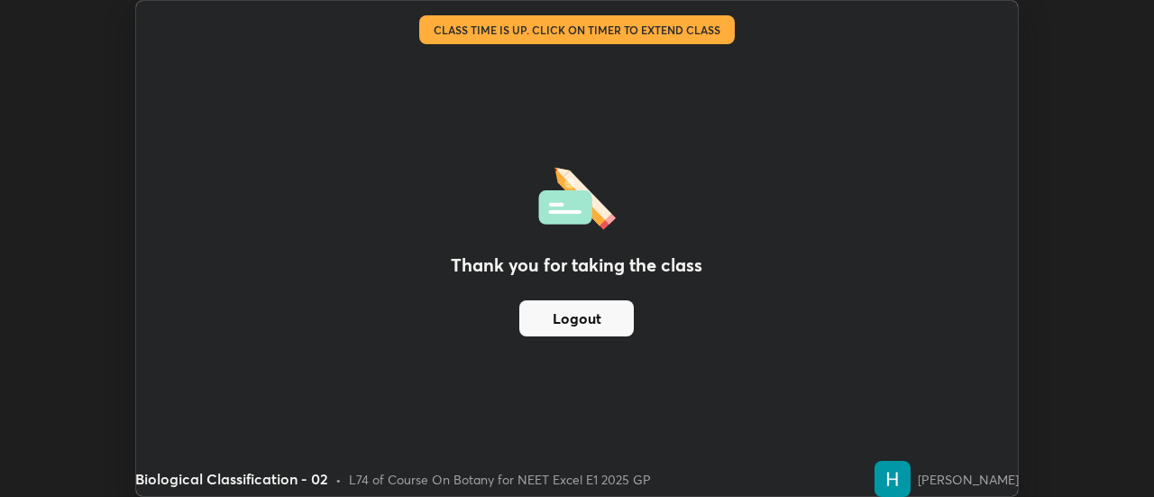
scroll to position [89696, 89039]
